Goal: Task Accomplishment & Management: Complete application form

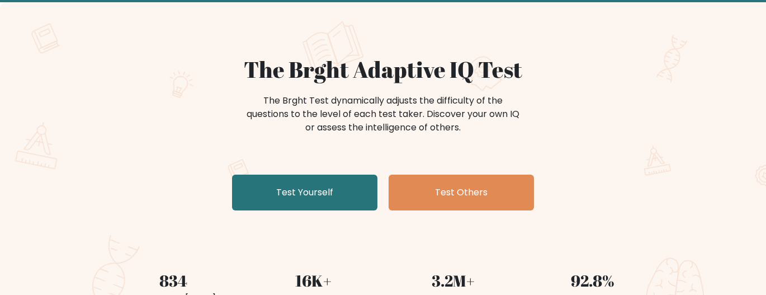
scroll to position [97, 0]
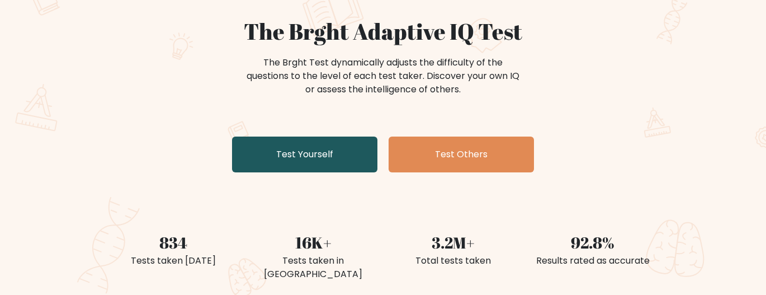
click at [304, 145] on link "Test Yourself" at bounding box center [304, 154] width 145 height 36
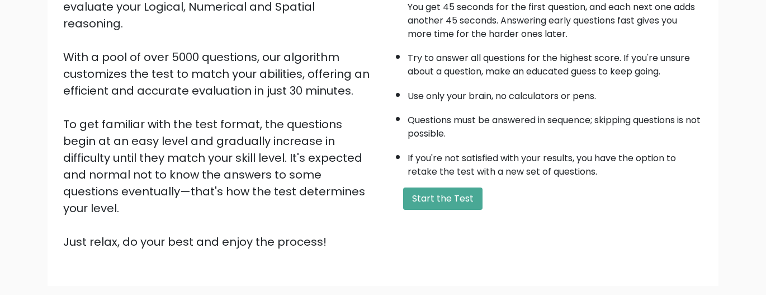
scroll to position [218, 0]
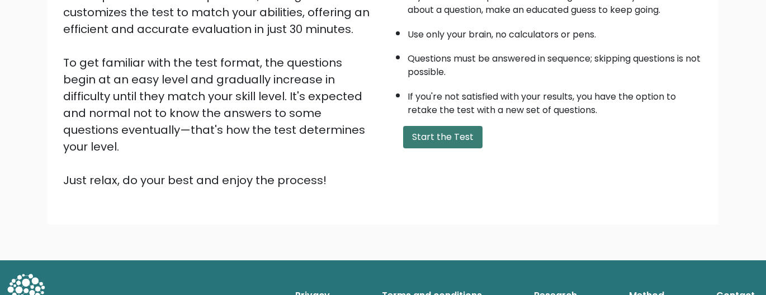
click at [433, 136] on button "Start the Test" at bounding box center [442, 137] width 79 height 22
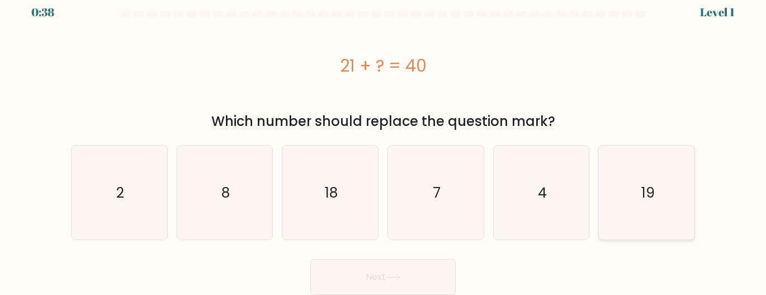
scroll to position [11, 0]
click at [653, 181] on icon "19" at bounding box center [647, 192] width 94 height 94
click at [384, 141] on input "f. 19" at bounding box center [383, 139] width 1 height 3
radio input "true"
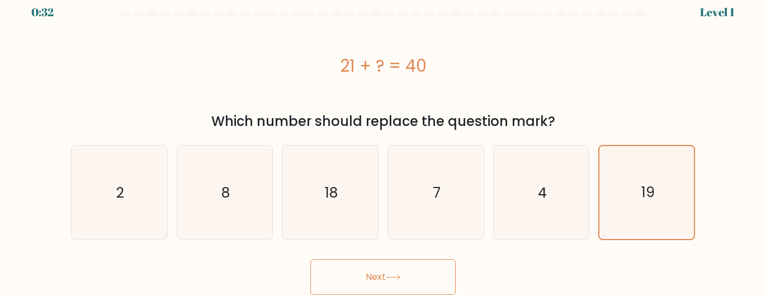
click at [415, 267] on button "Next" at bounding box center [382, 277] width 145 height 36
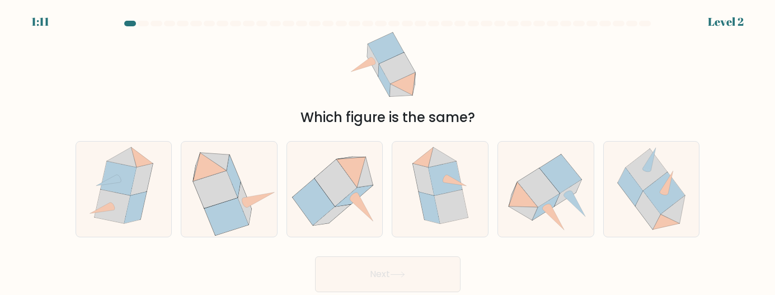
drag, startPoint x: 378, startPoint y: 118, endPoint x: 471, endPoint y: 122, distance: 93.5
click at [469, 122] on div "Which figure is the same?" at bounding box center [387, 117] width 611 height 20
click at [472, 122] on div "Which figure is the same?" at bounding box center [387, 117] width 611 height 20
click at [226, 213] on icon at bounding box center [227, 216] width 44 height 37
click at [388, 150] on input "b." at bounding box center [388, 149] width 1 height 3
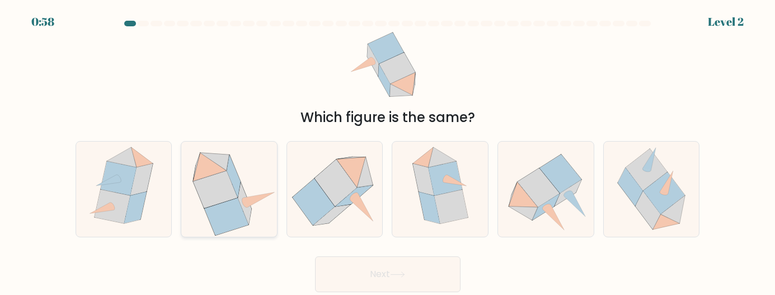
radio input "true"
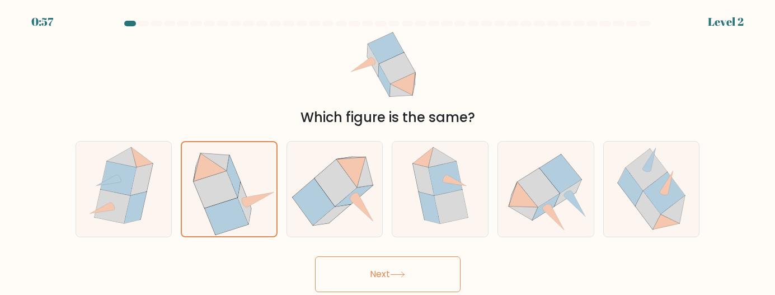
click at [391, 282] on button "Next" at bounding box center [387, 274] width 145 height 36
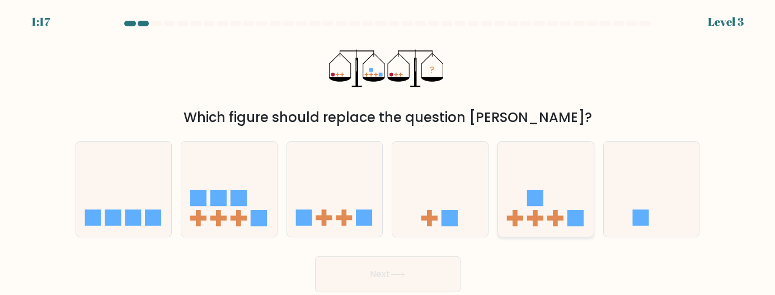
click at [538, 172] on icon at bounding box center [546, 188] width 96 height 79
click at [388, 150] on input "e." at bounding box center [388, 149] width 1 height 3
radio input "true"
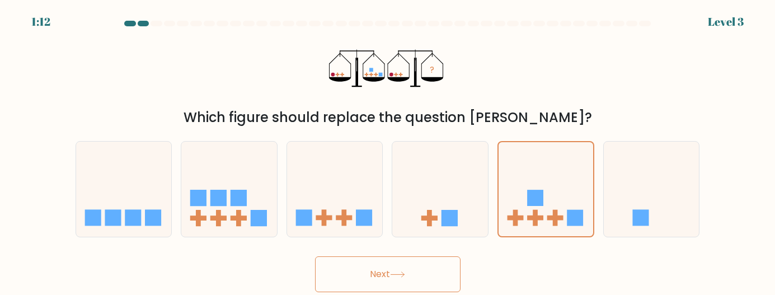
click at [438, 274] on button "Next" at bounding box center [387, 274] width 145 height 36
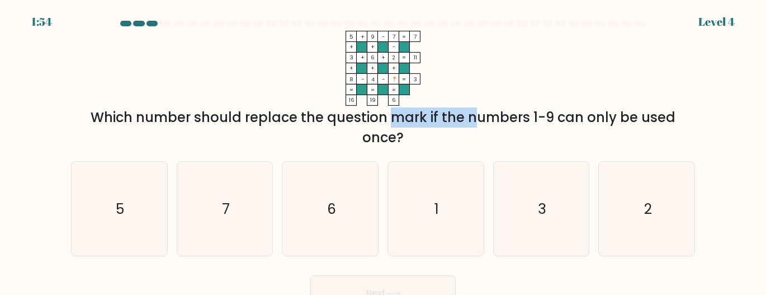
drag, startPoint x: 300, startPoint y: 119, endPoint x: 384, endPoint y: 124, distance: 83.5
click at [384, 124] on div "Which number should replace the question mark if the numbers 1-9 can only be us…" at bounding box center [383, 127] width 611 height 40
drag, startPoint x: 384, startPoint y: 124, endPoint x: 383, endPoint y: 136, distance: 12.3
click at [383, 136] on div "Which number should replace the question mark if the numbers 1-9 can only be us…" at bounding box center [383, 127] width 611 height 40
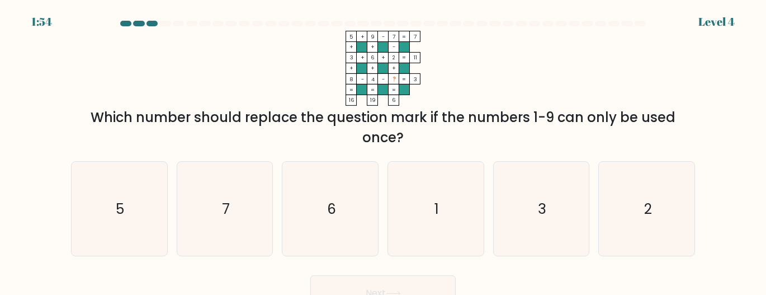
click at [383, 136] on div "Which number should replace the question mark if the numbers 1-9 can only be us…" at bounding box center [383, 127] width 611 height 40
drag, startPoint x: 383, startPoint y: 136, endPoint x: 384, endPoint y: 125, distance: 11.2
click at [384, 126] on div "Which number should replace the question mark if the numbers 1-9 can only be us…" at bounding box center [383, 127] width 611 height 40
click at [384, 125] on div "Which number should replace the question mark if the numbers 1-9 can only be us…" at bounding box center [383, 127] width 611 height 40
click at [431, 199] on icon "1" at bounding box center [436, 209] width 94 height 94
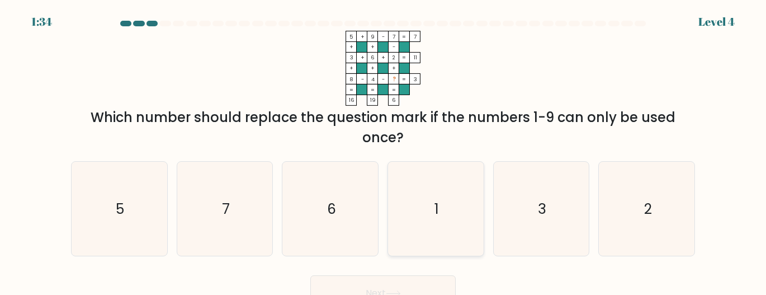
click at [384, 150] on input "d. 1" at bounding box center [383, 149] width 1 height 3
radio input "true"
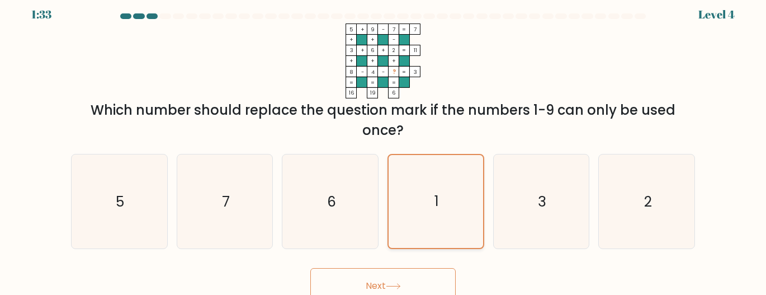
scroll to position [17, 0]
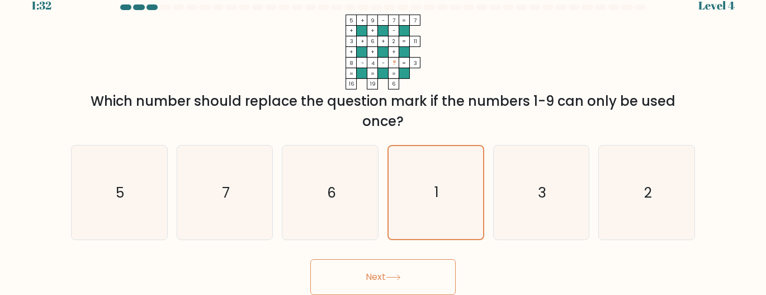
click at [396, 278] on icon at bounding box center [393, 277] width 15 height 6
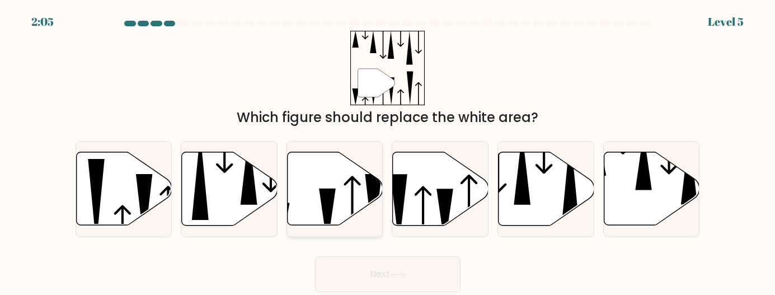
click at [350, 192] on icon at bounding box center [335, 188] width 96 height 73
click at [388, 150] on input "c." at bounding box center [388, 149] width 1 height 3
radio input "true"
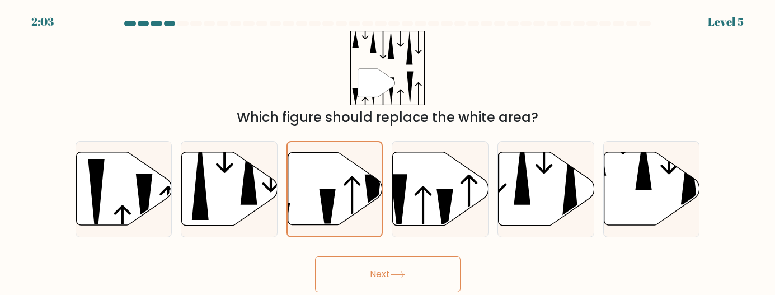
click at [385, 271] on button "Next" at bounding box center [387, 274] width 145 height 36
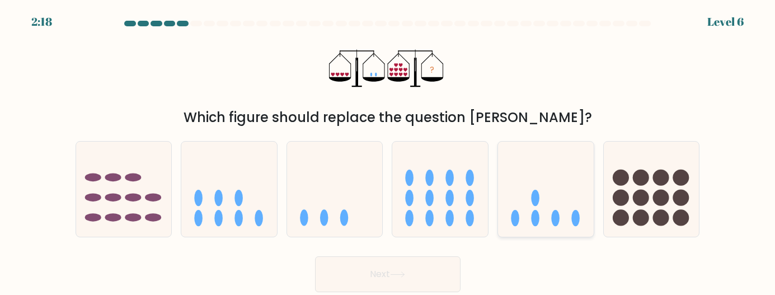
click at [540, 206] on icon at bounding box center [546, 188] width 96 height 79
click at [388, 150] on input "e." at bounding box center [388, 149] width 1 height 3
radio input "true"
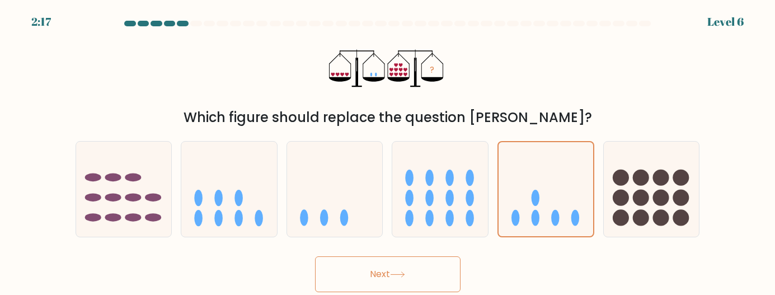
click at [429, 268] on button "Next" at bounding box center [387, 274] width 145 height 36
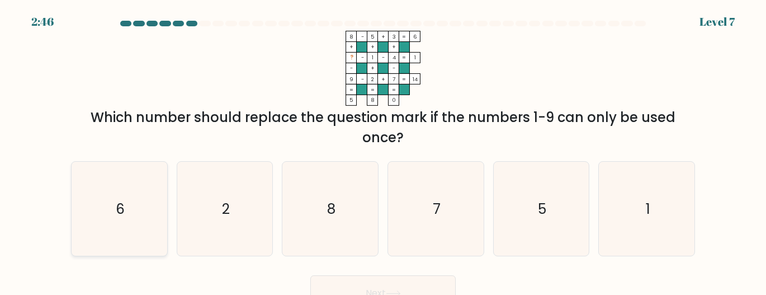
click at [143, 212] on icon "6" at bounding box center [119, 209] width 94 height 94
click at [383, 150] on input "a. 6" at bounding box center [383, 149] width 1 height 3
radio input "true"
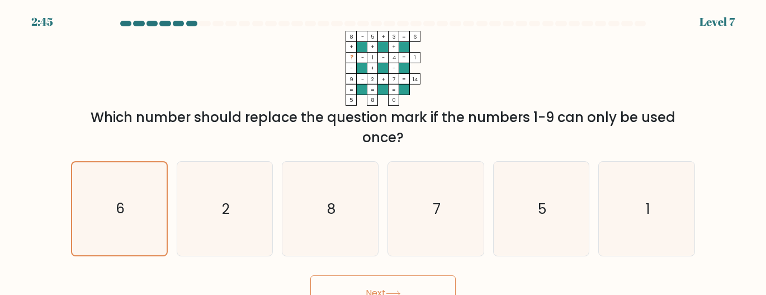
scroll to position [17, 0]
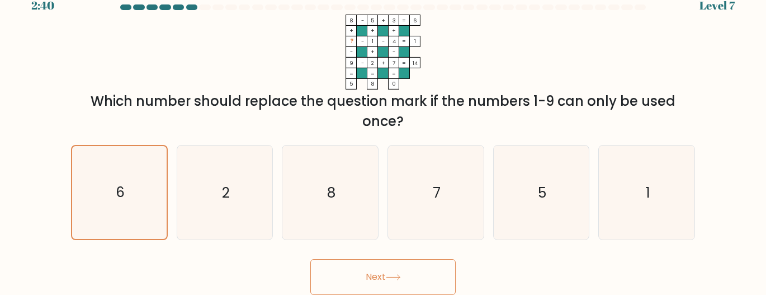
click at [396, 273] on button "Next" at bounding box center [382, 277] width 145 height 36
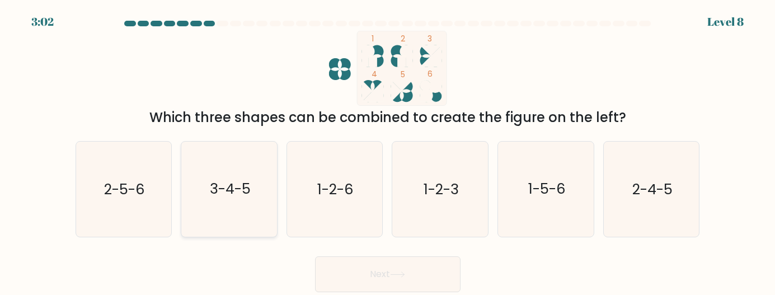
click at [226, 200] on icon "3-4-5" at bounding box center [229, 188] width 95 height 95
click at [388, 150] on input "b. 3-4-5" at bounding box center [388, 149] width 1 height 3
radio input "true"
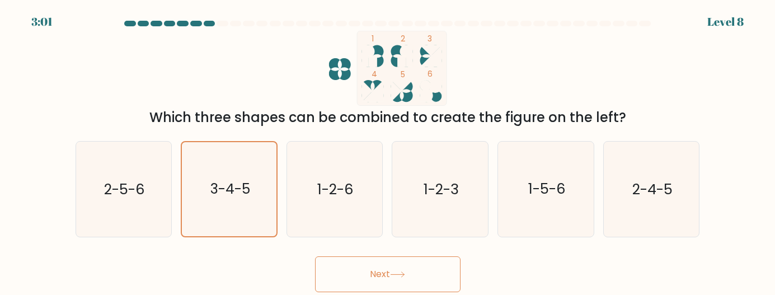
click at [423, 272] on button "Next" at bounding box center [387, 274] width 145 height 36
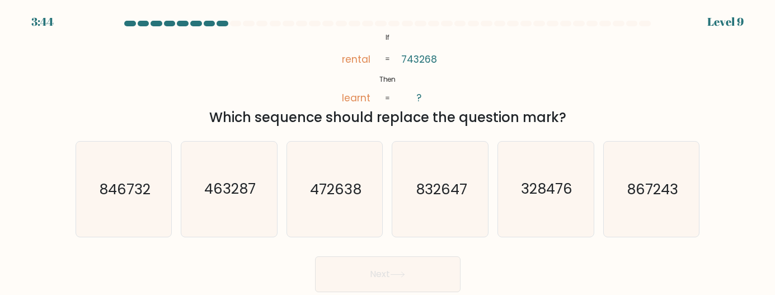
click at [457, 115] on div "Which sequence should replace the question mark?" at bounding box center [387, 117] width 611 height 20
click at [458, 115] on div "Which sequence should replace the question mark?" at bounding box center [387, 117] width 611 height 20
click at [459, 116] on div "Which sequence should replace the question mark?" at bounding box center [387, 117] width 611 height 20
click at [448, 118] on div "Which sequence should replace the question mark?" at bounding box center [387, 117] width 611 height 20
click at [103, 185] on text "846732" at bounding box center [124, 189] width 51 height 20
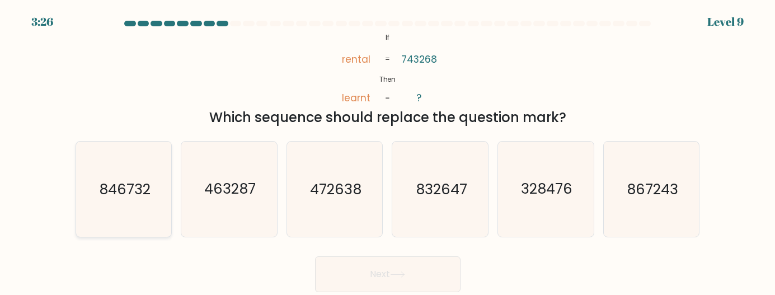
click at [388, 150] on input "a. 846732" at bounding box center [388, 149] width 1 height 3
radio input "true"
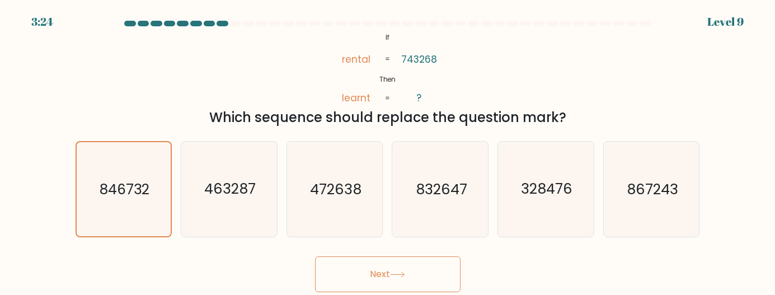
click at [416, 272] on button "Next" at bounding box center [387, 274] width 145 height 36
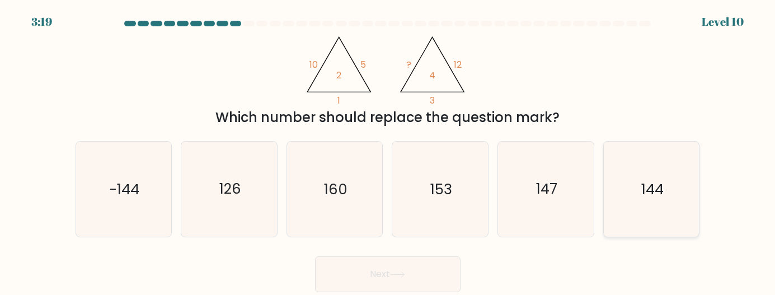
click at [665, 184] on icon "144" at bounding box center [650, 188] width 95 height 95
click at [388, 150] on input "f. 144" at bounding box center [388, 149] width 1 height 3
radio input "true"
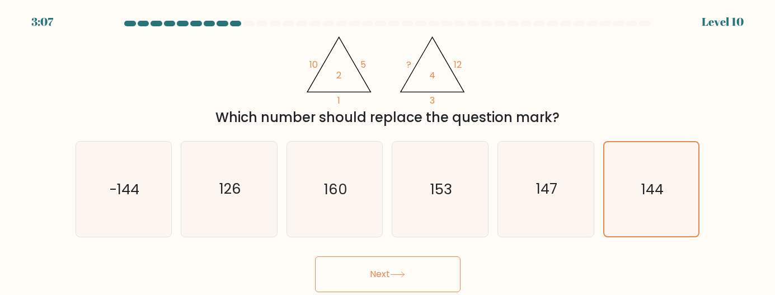
click at [416, 275] on button "Next" at bounding box center [387, 274] width 145 height 36
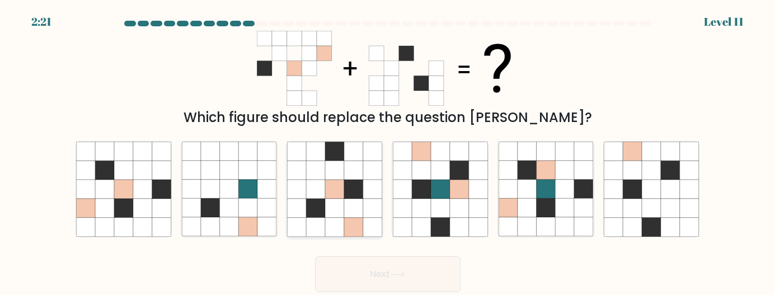
click at [368, 193] on icon at bounding box center [372, 189] width 19 height 19
click at [388, 150] on input "c." at bounding box center [388, 149] width 1 height 3
radio input "true"
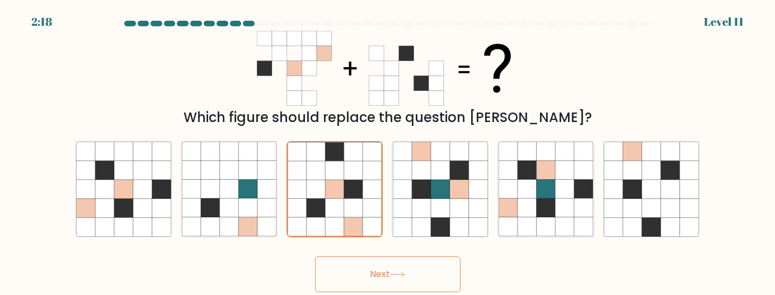
click at [389, 272] on button "Next" at bounding box center [387, 274] width 145 height 36
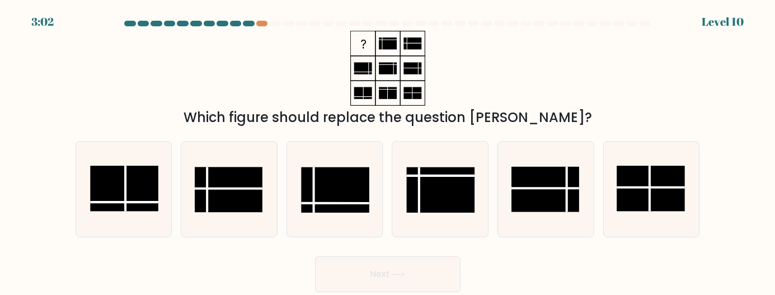
click at [603, 64] on div "Which figure should replace the question [PERSON_NAME]?" at bounding box center [388, 79] width 638 height 97
click at [322, 186] on rect at bounding box center [335, 189] width 68 height 45
click at [388, 150] on input "c." at bounding box center [388, 149] width 1 height 3
radio input "true"
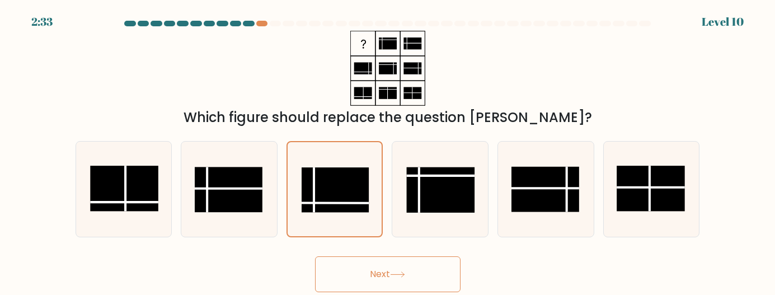
click at [414, 273] on button "Next" at bounding box center [387, 274] width 145 height 36
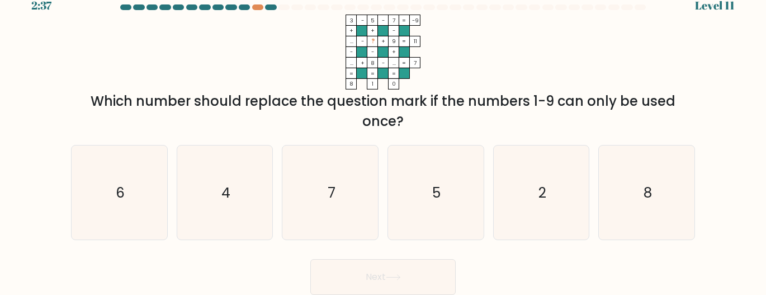
scroll to position [15, 0]
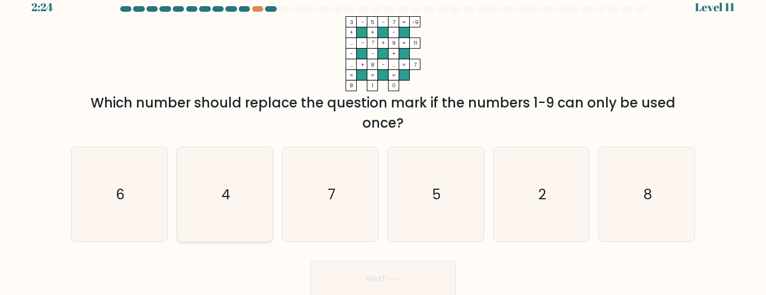
click at [224, 207] on icon "4" at bounding box center [225, 194] width 94 height 94
click at [383, 136] on input "b. 4" at bounding box center [383, 134] width 1 height 3
radio input "true"
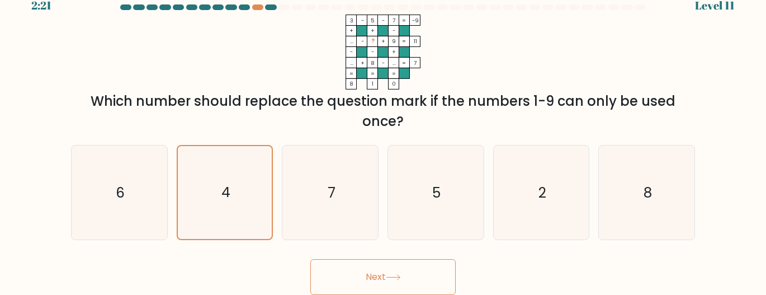
click at [402, 266] on button "Next" at bounding box center [382, 277] width 145 height 36
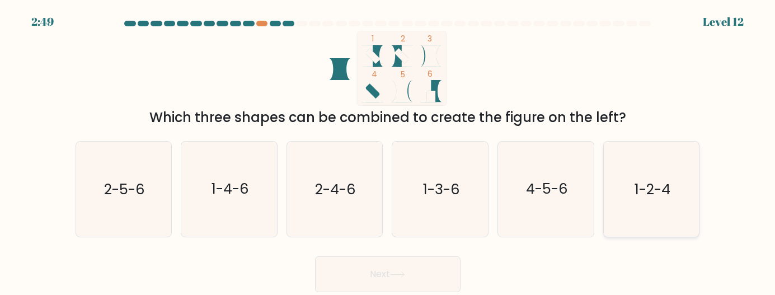
click at [658, 192] on text "1-2-4" at bounding box center [652, 189] width 36 height 20
click at [388, 150] on input "f. 1-2-4" at bounding box center [388, 149] width 1 height 3
radio input "true"
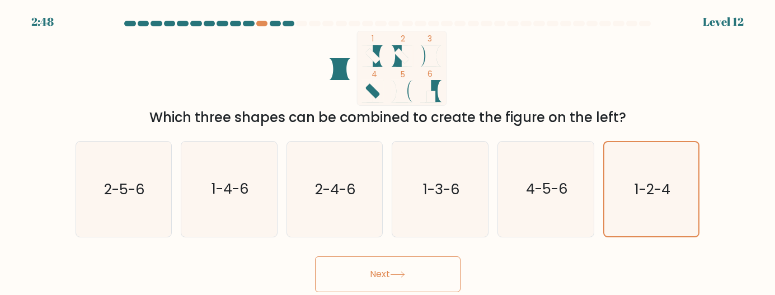
click at [418, 271] on button "Next" at bounding box center [387, 274] width 145 height 36
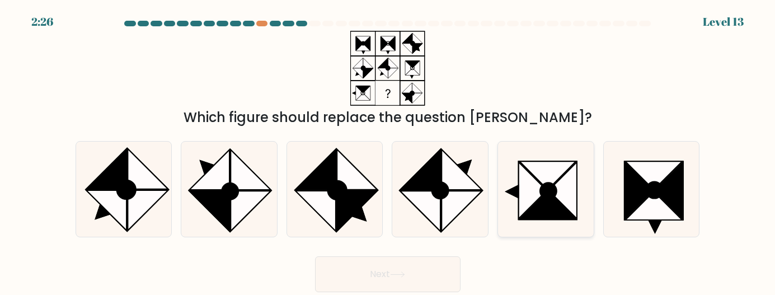
click at [559, 199] on icon at bounding box center [562, 190] width 29 height 57
click at [388, 150] on input "e." at bounding box center [388, 149] width 1 height 3
radio input "true"
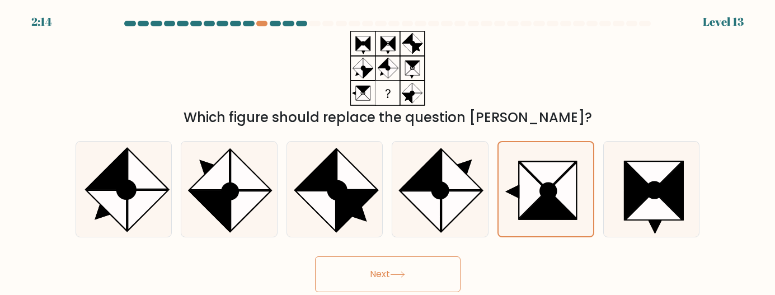
click at [438, 273] on button "Next" at bounding box center [387, 274] width 145 height 36
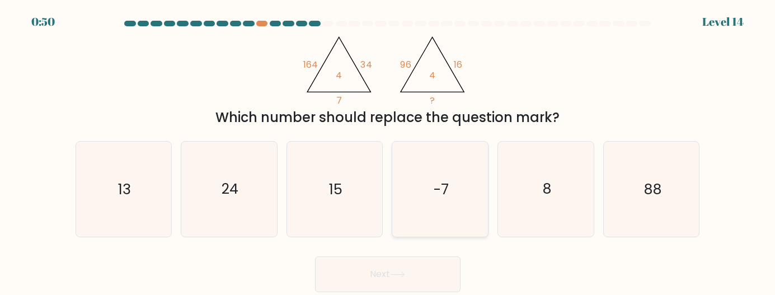
click at [438, 177] on icon "-7" at bounding box center [440, 188] width 95 height 95
click at [388, 150] on input "d. -7" at bounding box center [388, 149] width 1 height 3
radio input "true"
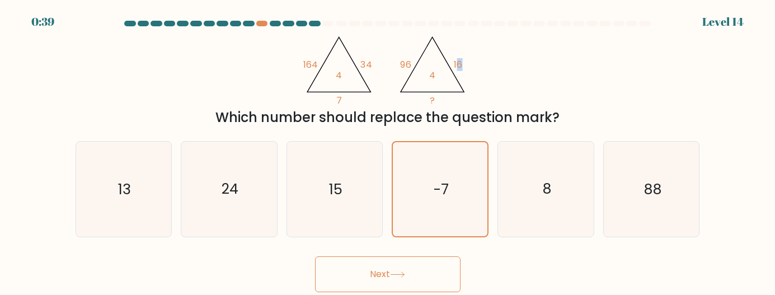
drag, startPoint x: 456, startPoint y: 63, endPoint x: 468, endPoint y: 69, distance: 13.3
click at [468, 69] on icon "@import url('https://fonts.googleapis.com/css?family=Abril+Fatface:400,100,100i…" at bounding box center [387, 68] width 172 height 75
click at [455, 63] on tspan "16" at bounding box center [458, 64] width 8 height 13
click at [438, 201] on icon "-7" at bounding box center [440, 189] width 94 height 94
click at [388, 150] on input "d. -7" at bounding box center [388, 149] width 1 height 3
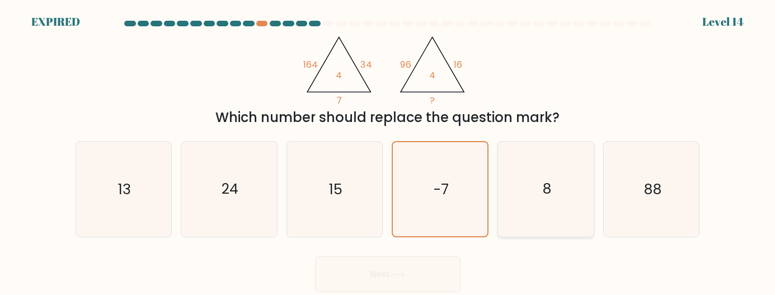
click at [588, 194] on icon "8" at bounding box center [545, 188] width 95 height 95
click at [388, 150] on input "e. 8" at bounding box center [388, 149] width 1 height 3
radio input "true"
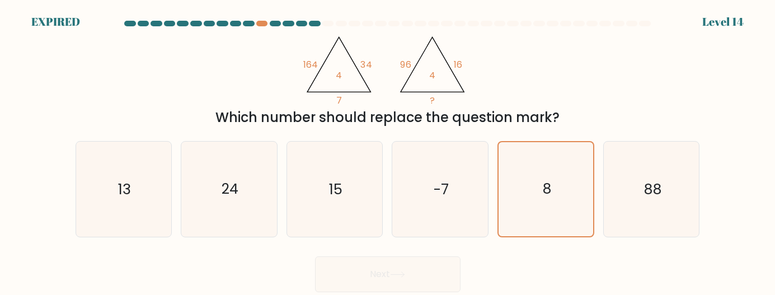
click at [410, 275] on div "Next" at bounding box center [388, 271] width 638 height 41
click at [402, 273] on div "Next" at bounding box center [388, 271] width 638 height 41
click at [414, 268] on div "Next" at bounding box center [388, 271] width 638 height 41
click at [400, 267] on div "Next" at bounding box center [388, 271] width 638 height 41
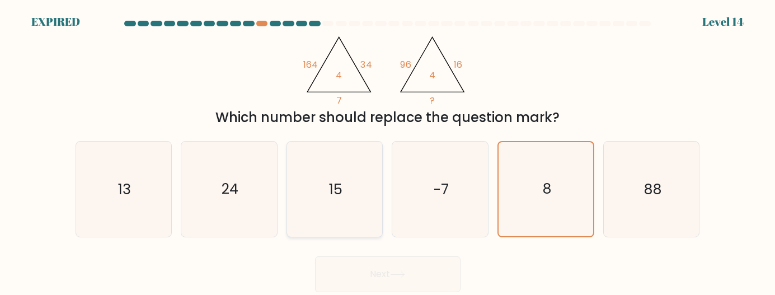
click at [358, 207] on icon "15" at bounding box center [334, 188] width 95 height 95
click at [388, 150] on input "c. 15" at bounding box center [388, 149] width 1 height 3
radio input "true"
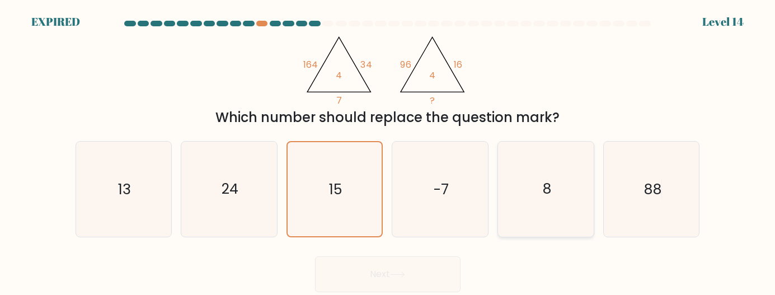
click at [540, 198] on icon "8" at bounding box center [545, 188] width 95 height 95
click at [388, 150] on input "e. 8" at bounding box center [388, 149] width 1 height 3
radio input "true"
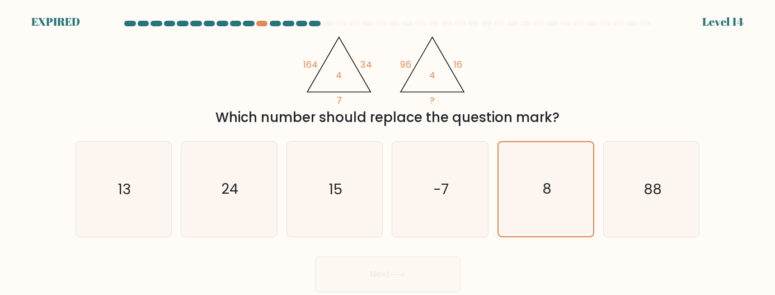
click at [415, 255] on div "Next" at bounding box center [388, 271] width 638 height 41
click at [413, 256] on div "Next" at bounding box center [388, 271] width 638 height 41
click at [413, 265] on div "Next" at bounding box center [388, 271] width 638 height 41
click at [151, 62] on div "@import url('https://fonts.googleapis.com/css?family=Abril+Fatface:400,100,100i…" at bounding box center [388, 79] width 638 height 97
click at [343, 19] on div "EXPIRED Level 14" at bounding box center [387, 15] width 775 height 30
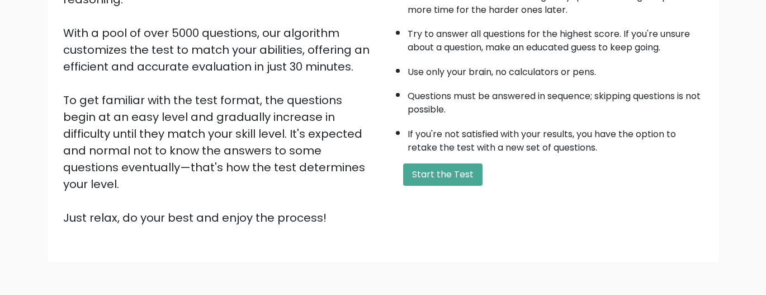
scroll to position [218, 0]
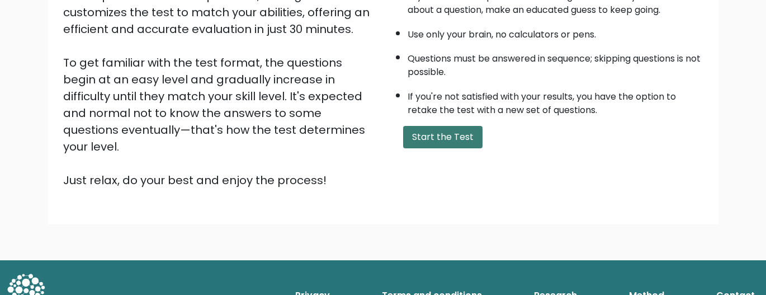
click at [429, 127] on button "Start the Test" at bounding box center [442, 137] width 79 height 22
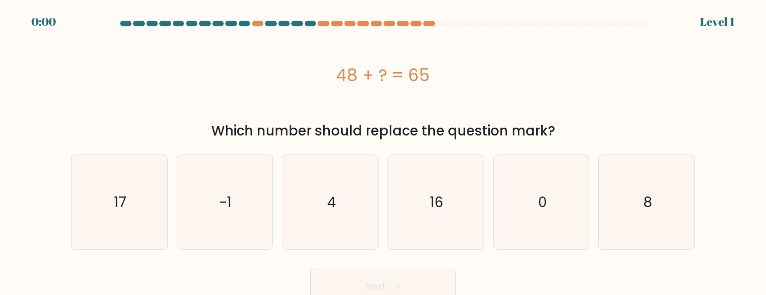
scroll to position [11, 0]
click at [140, 86] on div "44 - ? = -1" at bounding box center [383, 75] width 624 height 25
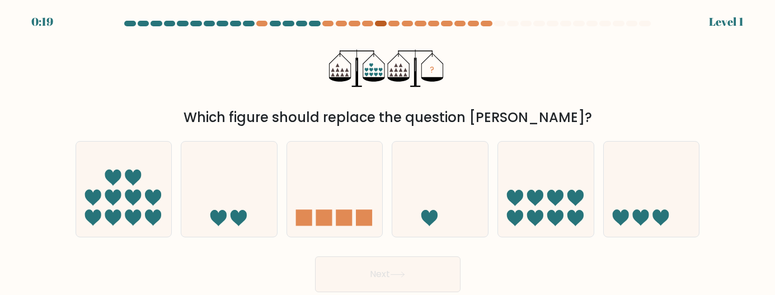
click at [376, 24] on div at bounding box center [380, 24] width 11 height 6
click at [409, 25] on div at bounding box center [407, 24] width 11 height 6
click at [363, 155] on icon at bounding box center [335, 188] width 96 height 79
click at [388, 150] on input "c." at bounding box center [388, 149] width 1 height 3
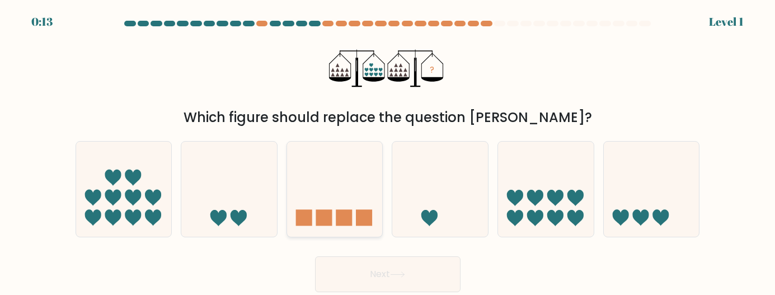
radio input "true"
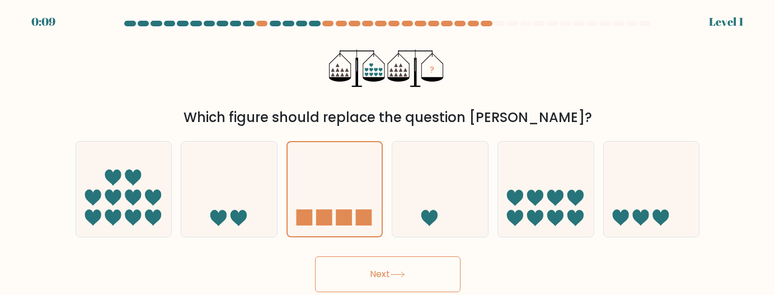
click at [301, 108] on div "Which figure should replace the question mark?" at bounding box center [387, 117] width 611 height 20
